Goal: Task Accomplishment & Management: Manage account settings

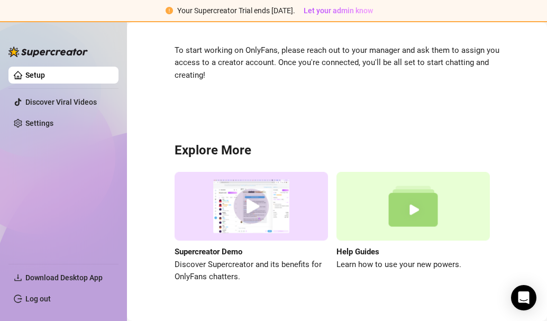
scroll to position [86, 0]
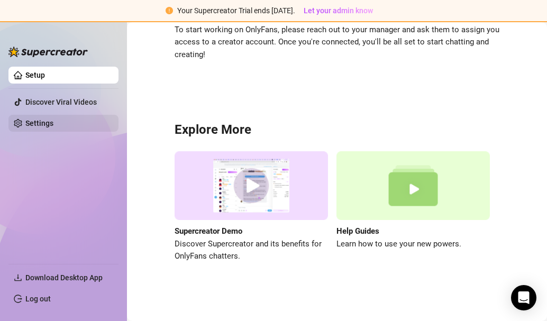
drag, startPoint x: 54, startPoint y: 120, endPoint x: 91, endPoint y: 124, distance: 37.2
click at [53, 120] on link "Settings" at bounding box center [39, 123] width 28 height 8
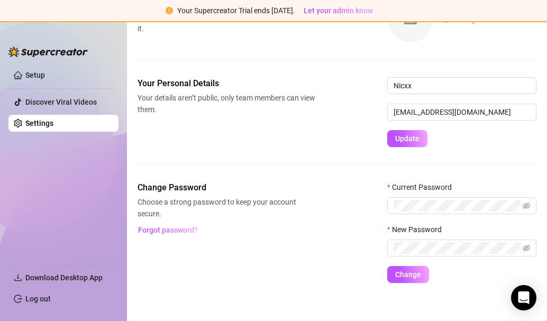
click at [53, 124] on link "Settings" at bounding box center [39, 123] width 28 height 8
